Goal: Transaction & Acquisition: Purchase product/service

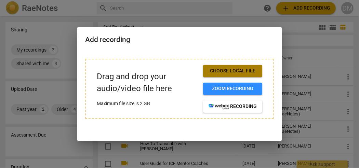
click at [228, 71] on span "Choose local file" at bounding box center [233, 71] width 48 height 7
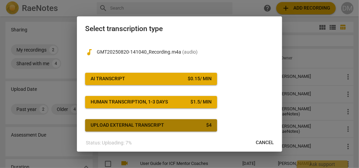
click at [200, 126] on span "Upload external transcript $ 4" at bounding box center [151, 125] width 121 height 7
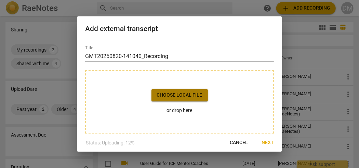
click at [190, 97] on span "Choose local file" at bounding box center [179, 95] width 45 height 7
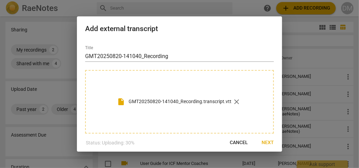
click at [270, 144] on span "Next" at bounding box center [268, 143] width 12 height 7
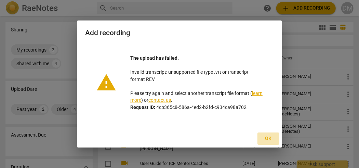
click at [267, 138] on span "Ok" at bounding box center [268, 138] width 11 height 7
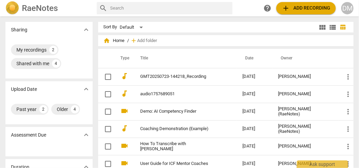
click at [297, 8] on span "add Add recording" at bounding box center [306, 8] width 49 height 8
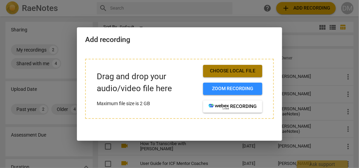
click at [225, 70] on span "Choose local file" at bounding box center [233, 71] width 48 height 7
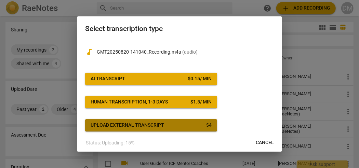
click at [154, 124] on div "Upload external transcript" at bounding box center [128, 125] width 74 height 7
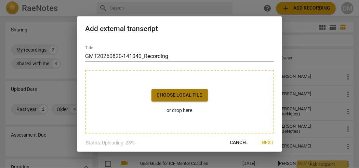
click at [174, 95] on span "Choose local file" at bounding box center [179, 95] width 45 height 7
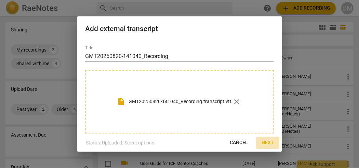
click at [268, 142] on span "Next" at bounding box center [268, 143] width 12 height 7
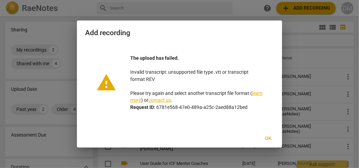
click at [198, 136] on div "Ok" at bounding box center [179, 139] width 202 height 12
click at [268, 139] on span "Ok" at bounding box center [268, 138] width 11 height 7
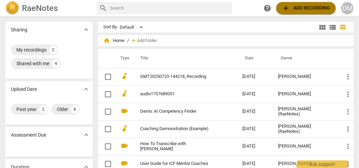
click at [295, 8] on span "add Add recording" at bounding box center [306, 8] width 49 height 8
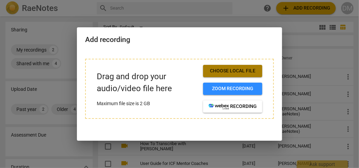
click at [227, 70] on span "Choose local file" at bounding box center [233, 71] width 48 height 7
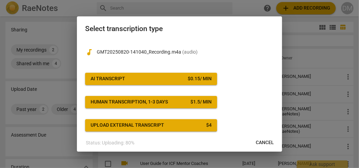
click at [180, 79] on span "AI Transcript $ 0.15 / min" at bounding box center [151, 79] width 121 height 7
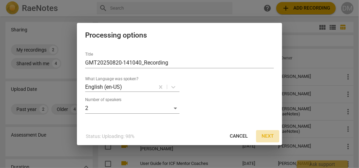
click at [265, 138] on span "Next" at bounding box center [268, 136] width 12 height 7
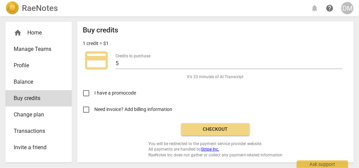
scroll to position [2, 0]
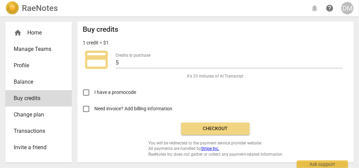
click at [86, 109] on input "Need invoice? Add billing information" at bounding box center [86, 109] width 16 height 16
checkbox input "true"
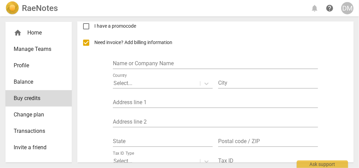
scroll to position [0, 0]
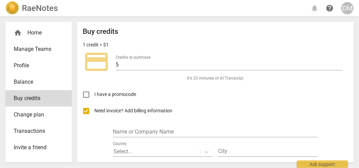
click at [87, 96] on input "I have a promocode" at bounding box center [86, 95] width 16 height 16
checkbox input "false"
click at [88, 108] on input "Need invoice? Add billing information" at bounding box center [86, 111] width 16 height 16
checkbox input "false"
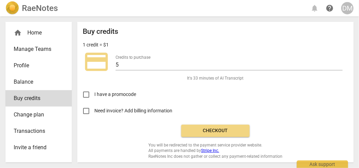
click at [213, 128] on span "Checkout" at bounding box center [215, 131] width 57 height 7
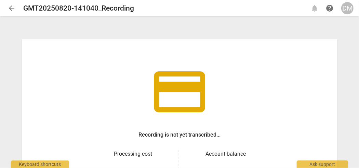
scroll to position [68, 0]
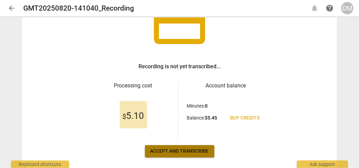
click at [179, 153] on span "Accept and transcribe" at bounding box center [179, 151] width 58 height 7
